Goal: Contribute content: Add original content to the website for others to see

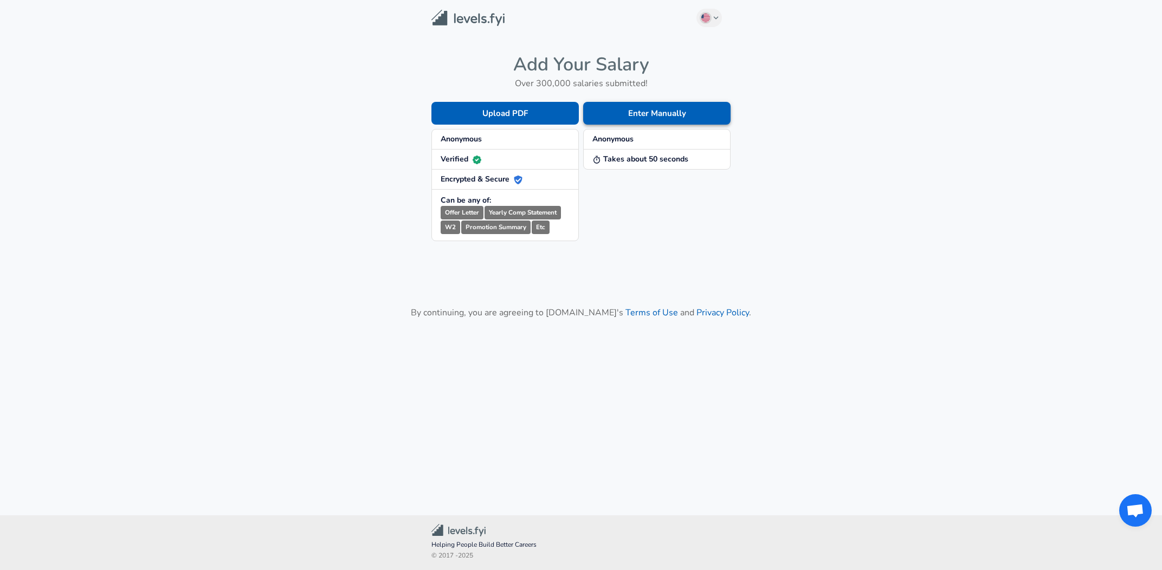
click at [651, 109] on button "Enter Manually" at bounding box center [656, 113] width 147 height 23
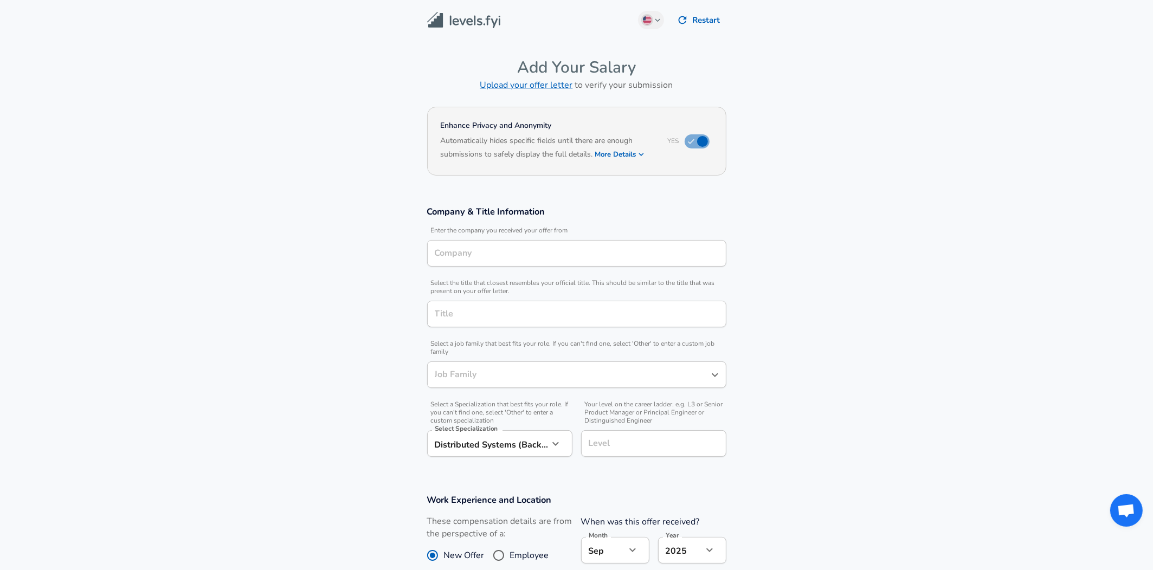
type input "Software Engineer"
type input "[GEOGRAPHIC_DATA], [GEOGRAPHIC_DATA], [GEOGRAPHIC_DATA]"
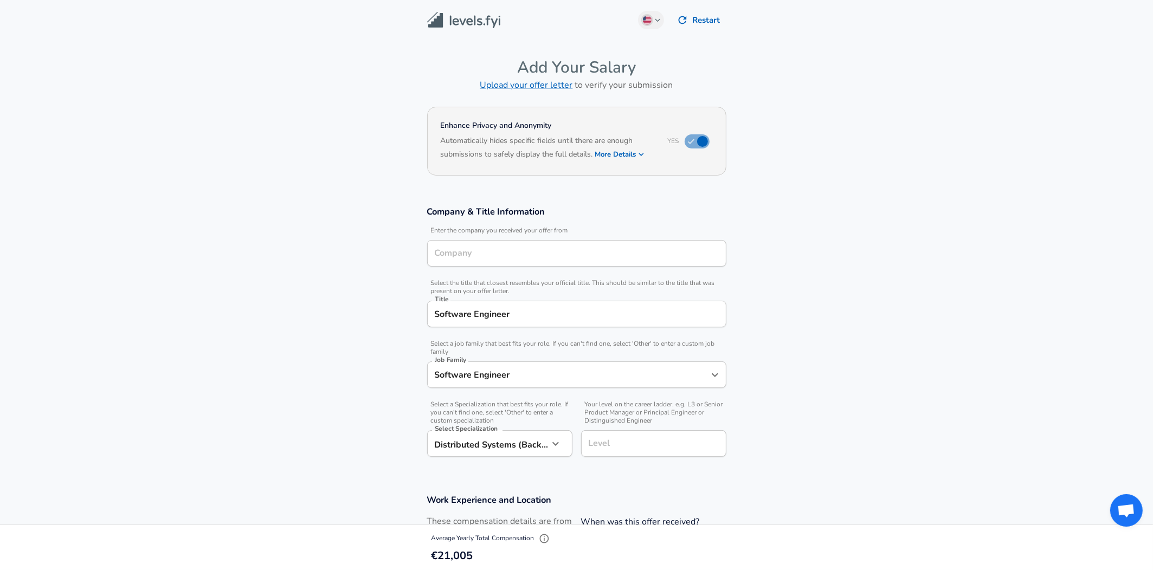
type input "Neo4j"
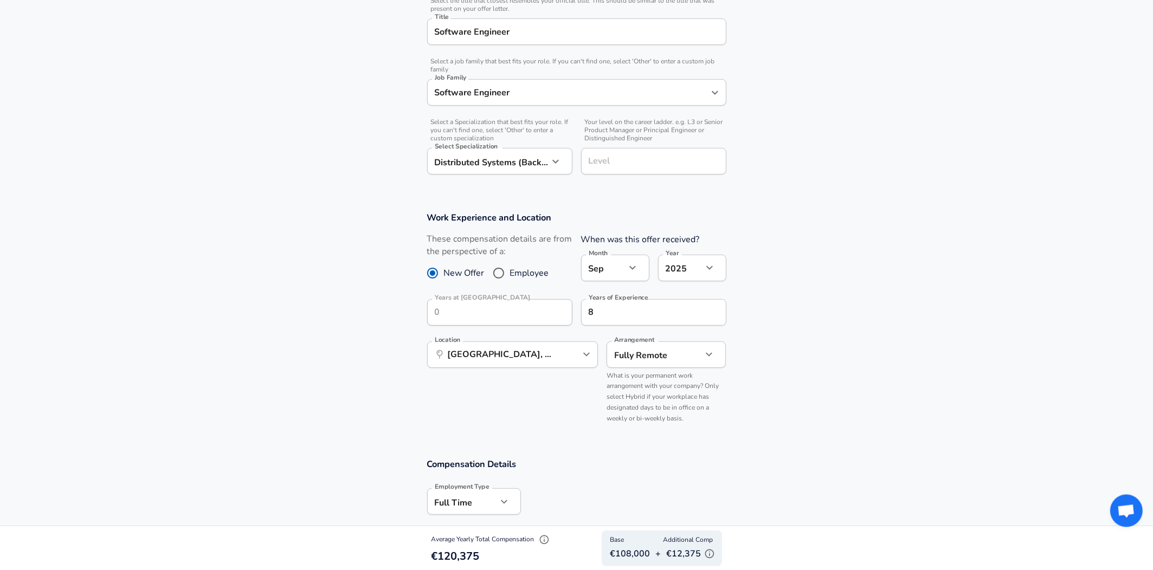
scroll to position [308, 0]
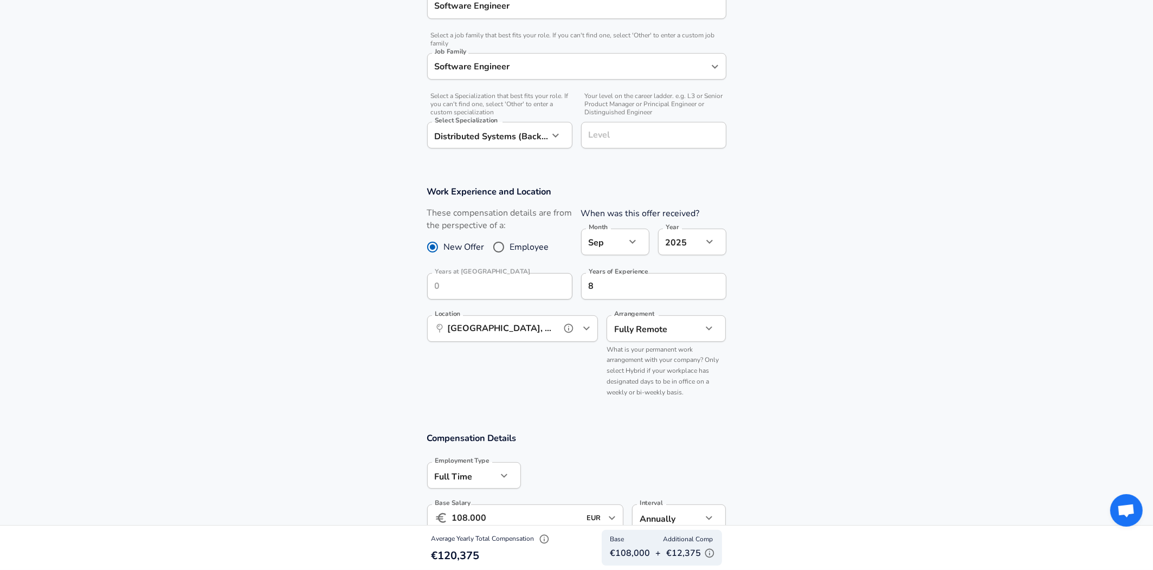
click at [505, 333] on input "[GEOGRAPHIC_DATA], [GEOGRAPHIC_DATA], [GEOGRAPHIC_DATA]" at bounding box center [500, 328] width 111 height 17
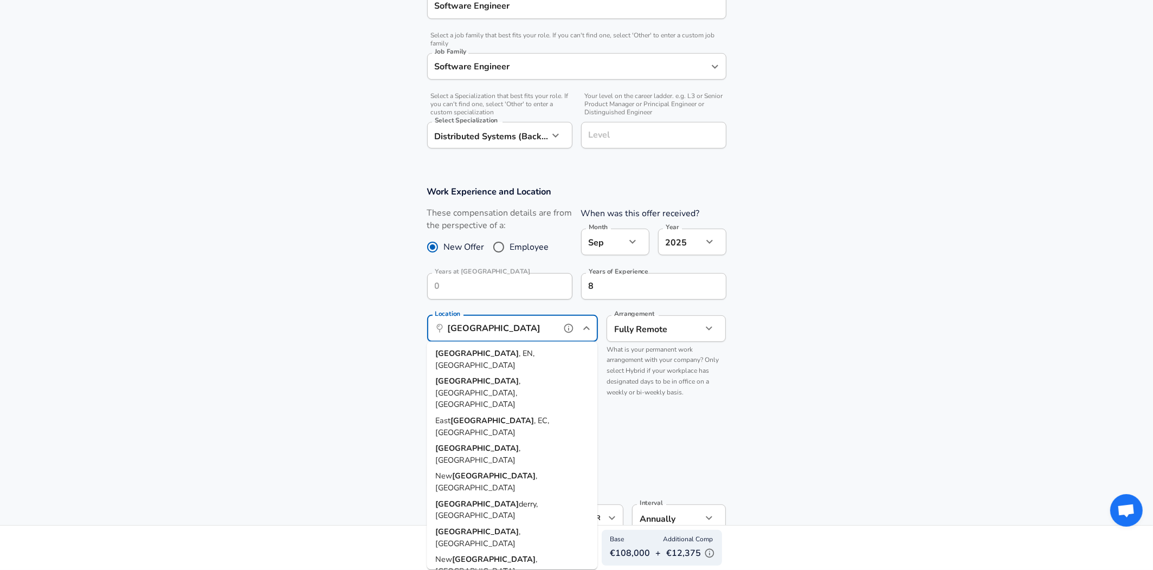
click at [474, 356] on span ", EN, [GEOGRAPHIC_DATA]" at bounding box center [484, 359] width 99 height 23
type input "[GEOGRAPHIC_DATA], EN, [GEOGRAPHIC_DATA]"
type input "GBP"
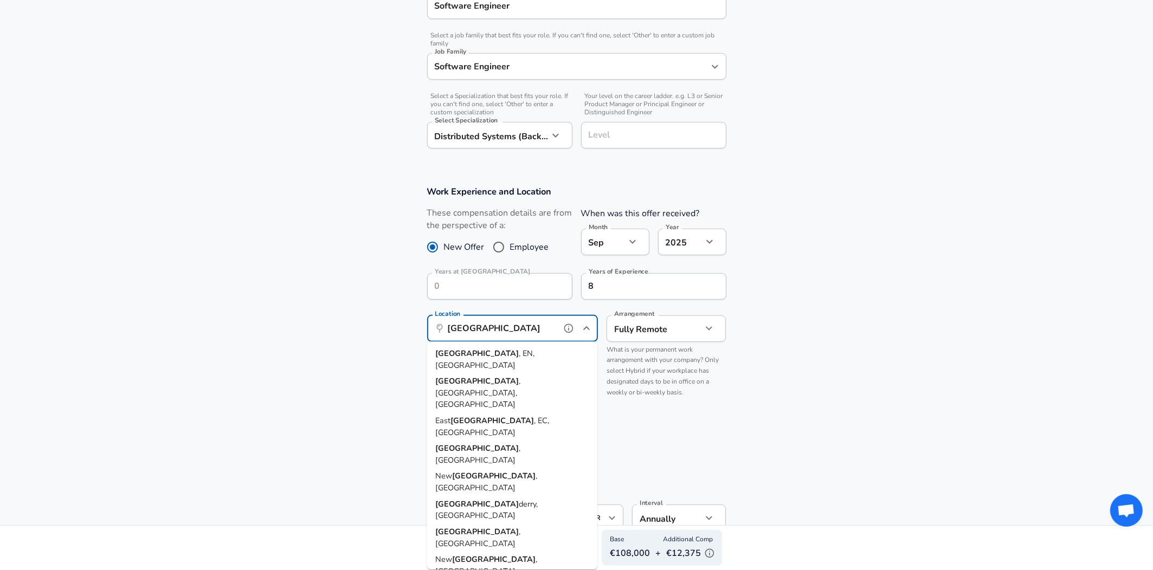
type input "GBP"
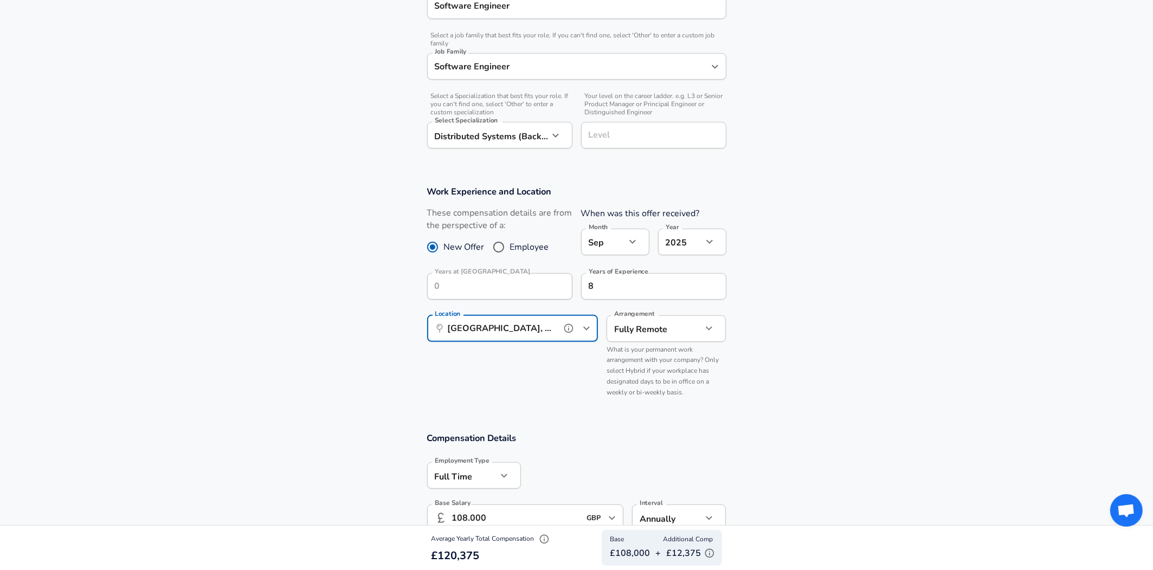
type input "[GEOGRAPHIC_DATA], EN, [GEOGRAPHIC_DATA]"
click at [691, 323] on icon "help" at bounding box center [693, 328] width 11 height 11
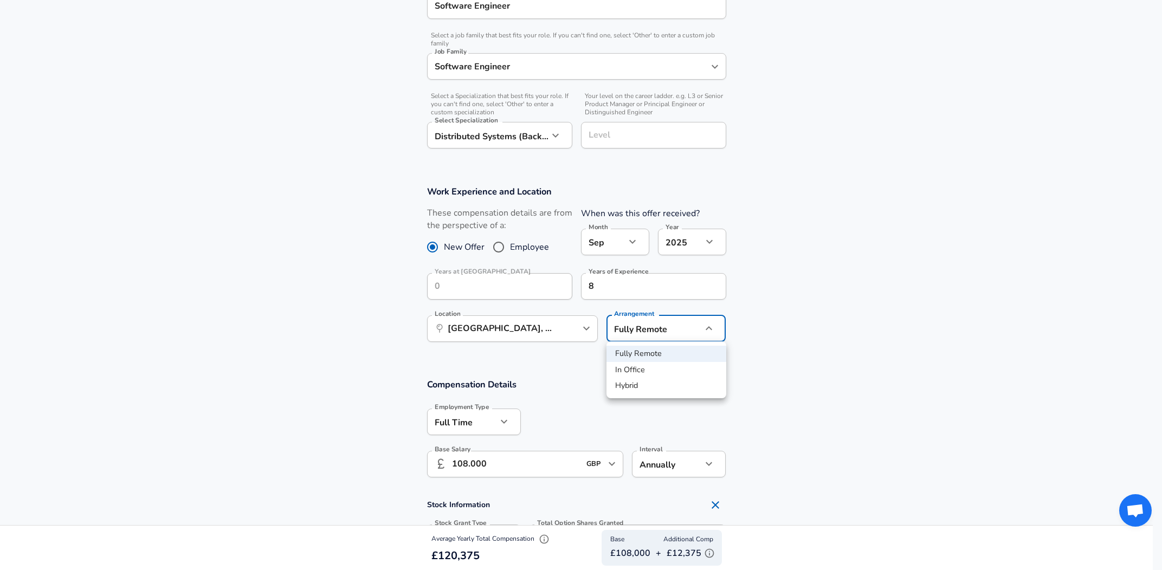
click at [629, 379] on li "Hybrid" at bounding box center [666, 386] width 120 height 16
type input "hybrid"
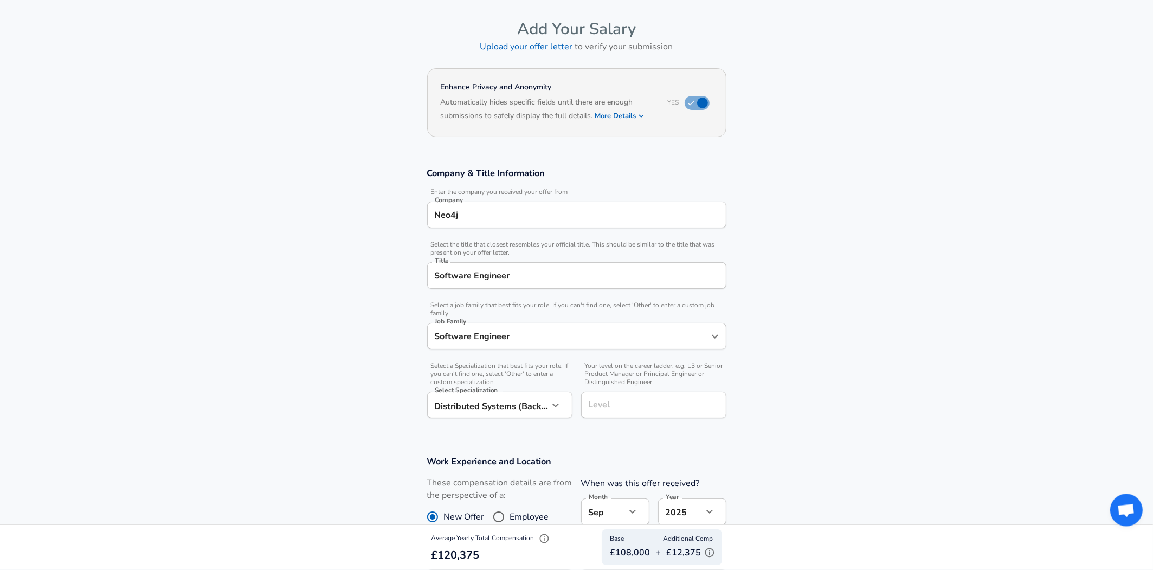
scroll to position [36, 0]
click at [621, 126] on h6 "Based on your submission and the data points that we have already collected, we…" at bounding box center [577, 126] width 272 height 0
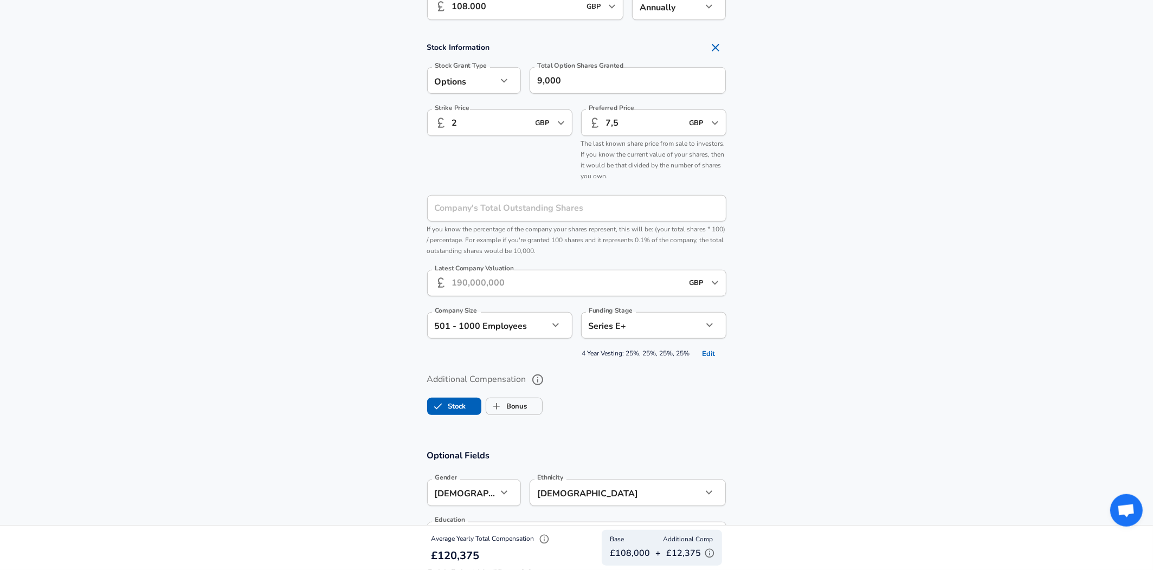
scroll to position [780, 0]
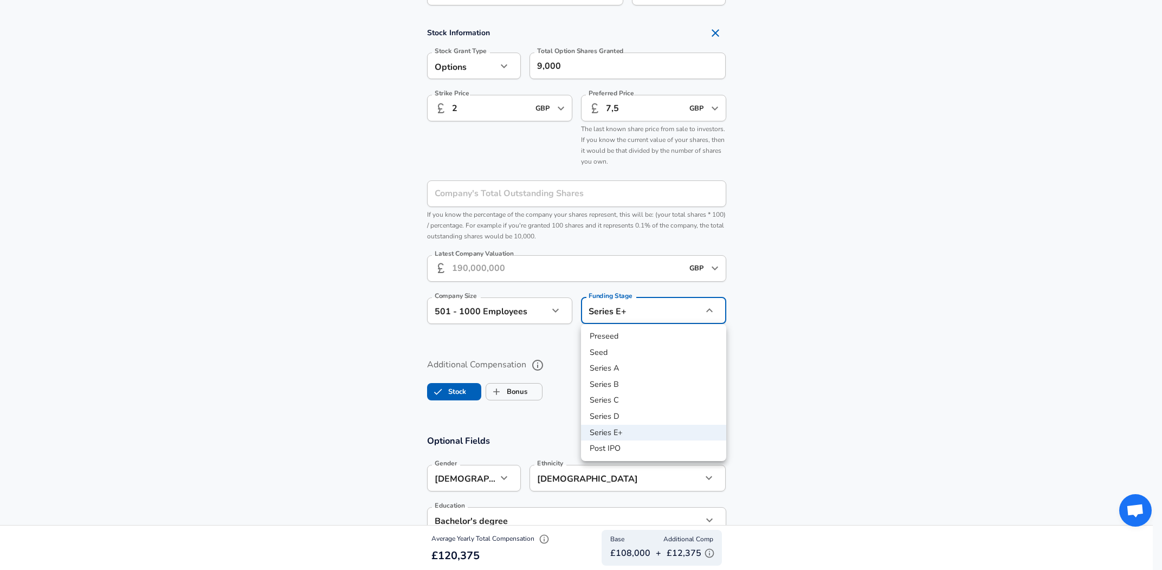
click at [631, 434] on li "Series E+" at bounding box center [653, 433] width 145 height 16
click at [797, 337] on div at bounding box center [581, 285] width 1162 height 570
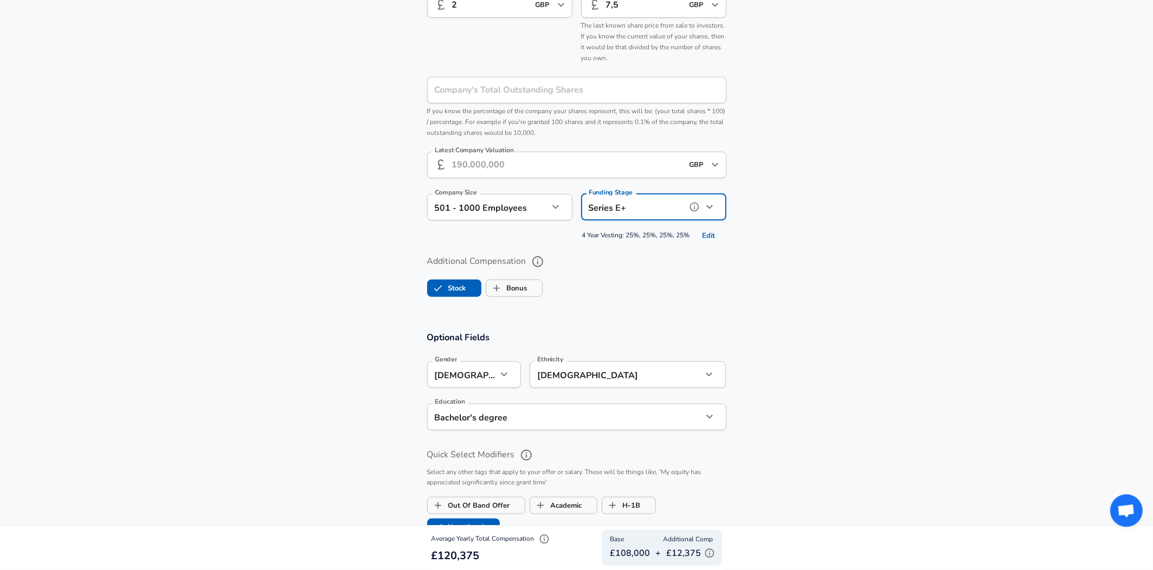
scroll to position [944, 0]
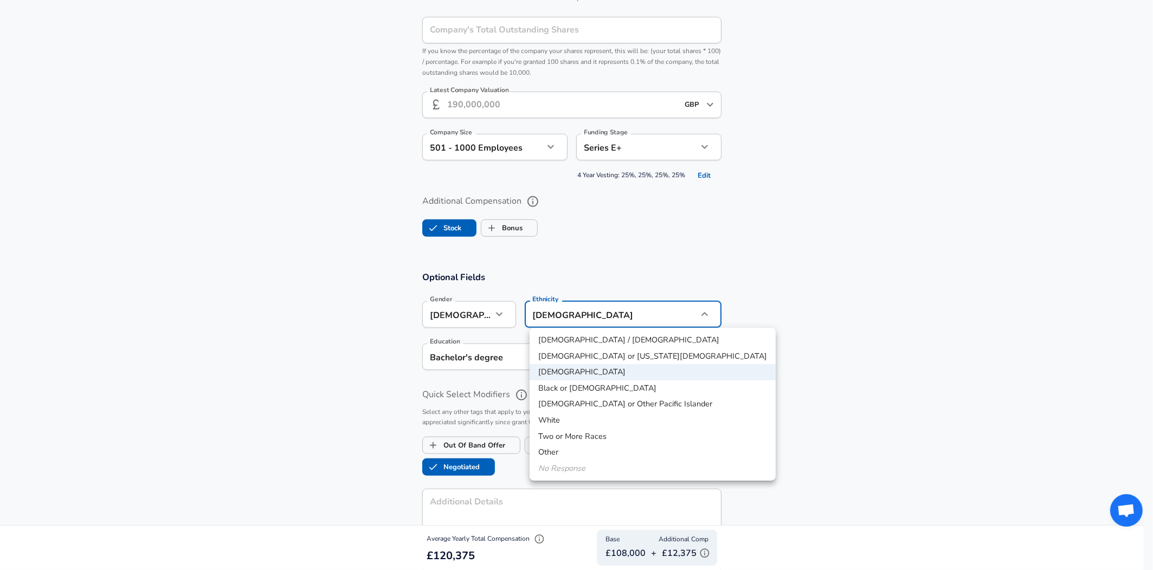
click at [540, 372] on li "[DEMOGRAPHIC_DATA]" at bounding box center [652, 372] width 246 height 16
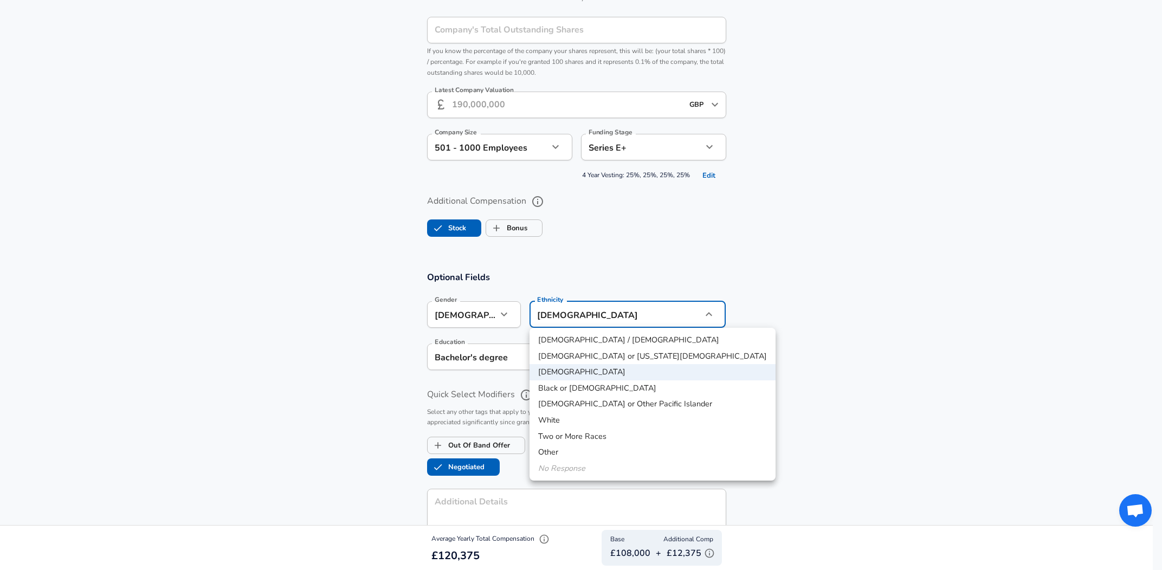
click at [638, 156] on div at bounding box center [581, 285] width 1162 height 570
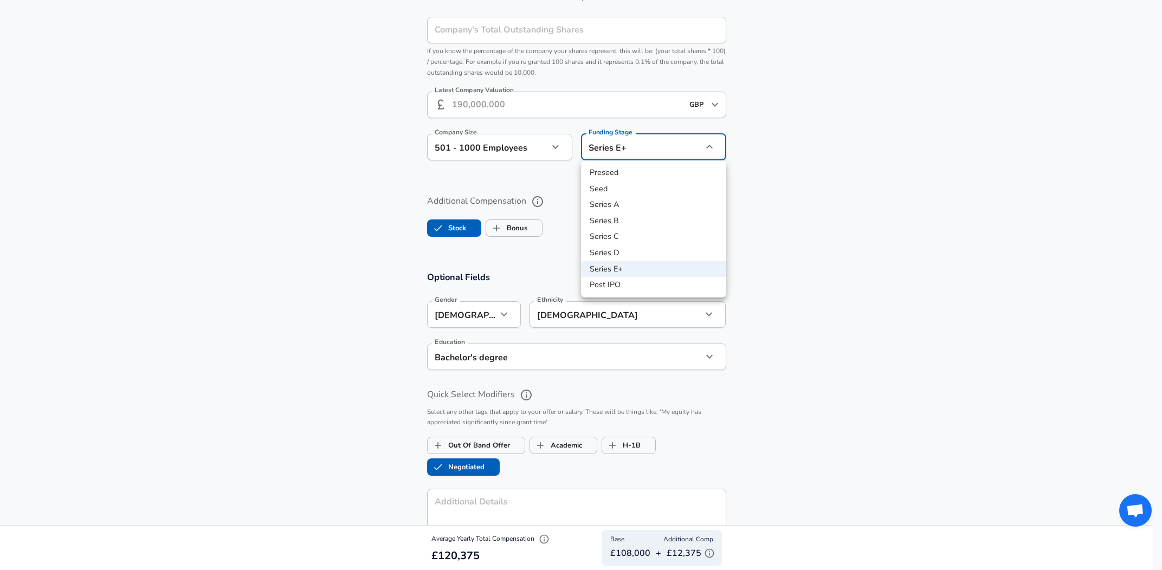
click at [760, 315] on div at bounding box center [581, 285] width 1162 height 570
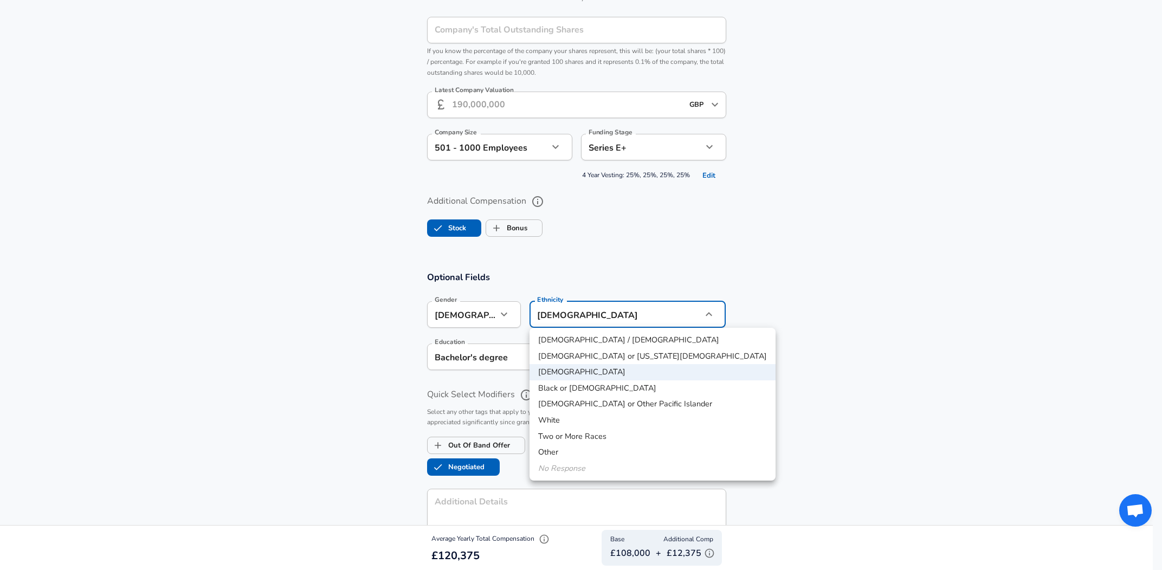
click at [579, 468] on li "No Response" at bounding box center [652, 469] width 246 height 16
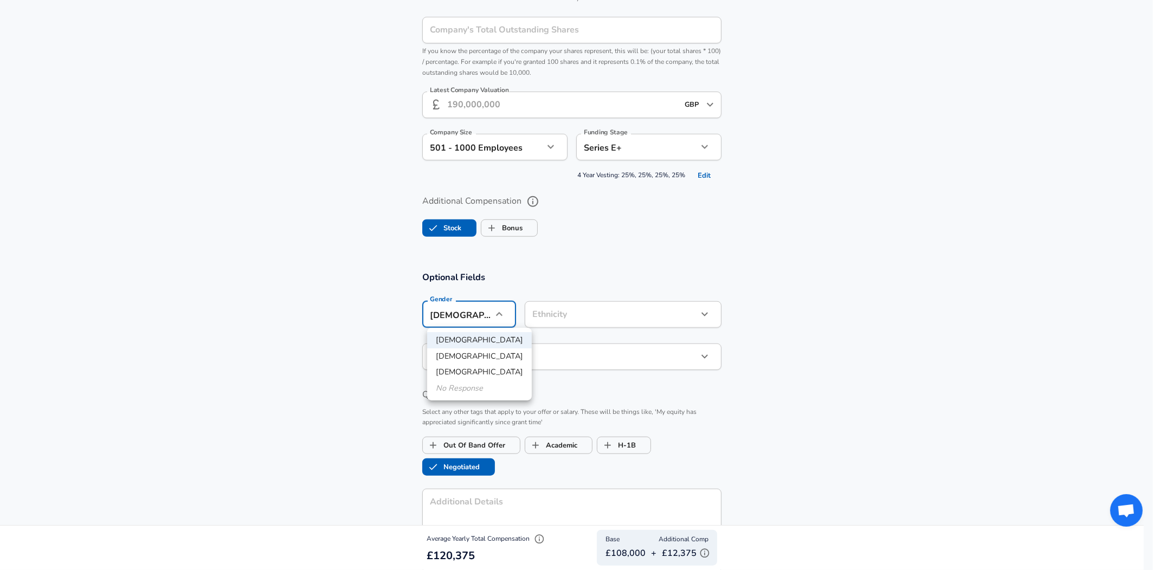
click at [461, 389] on li "No Response" at bounding box center [479, 388] width 105 height 16
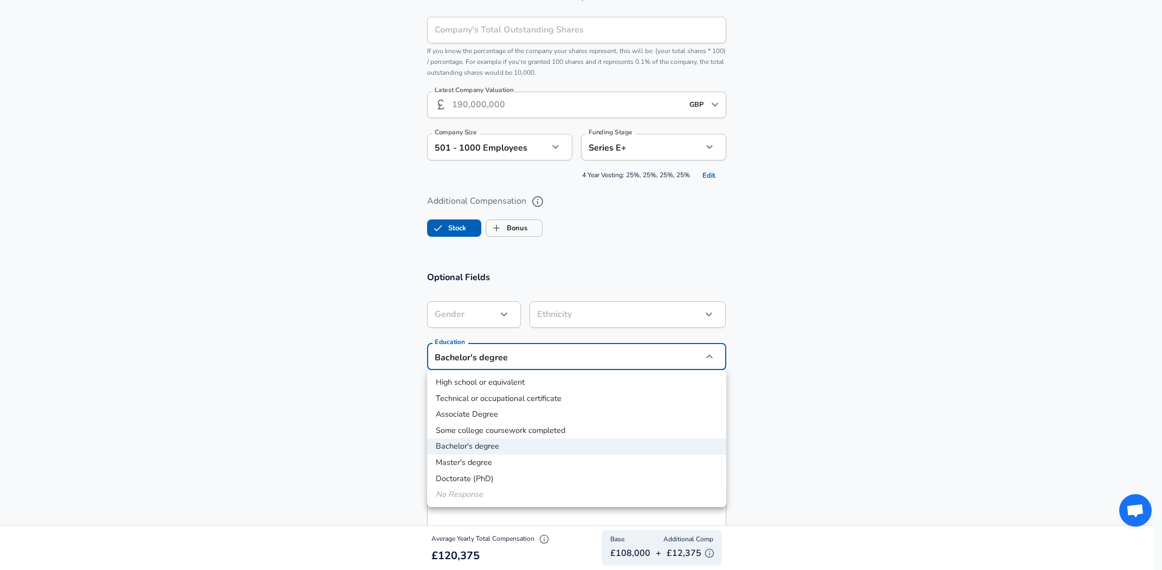
click at [458, 497] on li "No Response" at bounding box center [576, 495] width 299 height 16
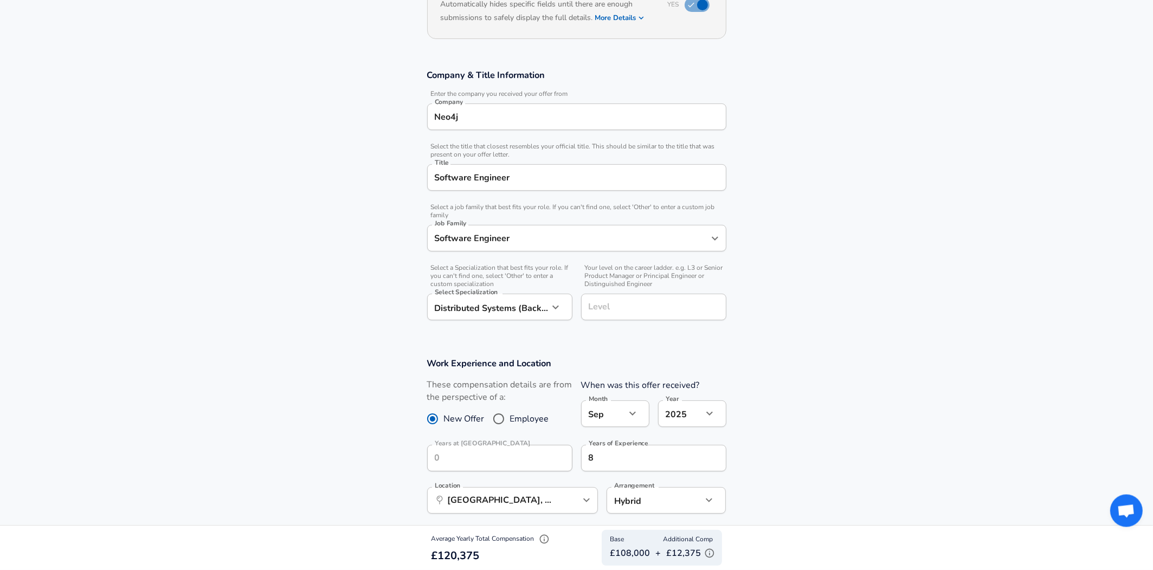
scroll to position [136, 0]
